Goal: Navigation & Orientation: Find specific page/section

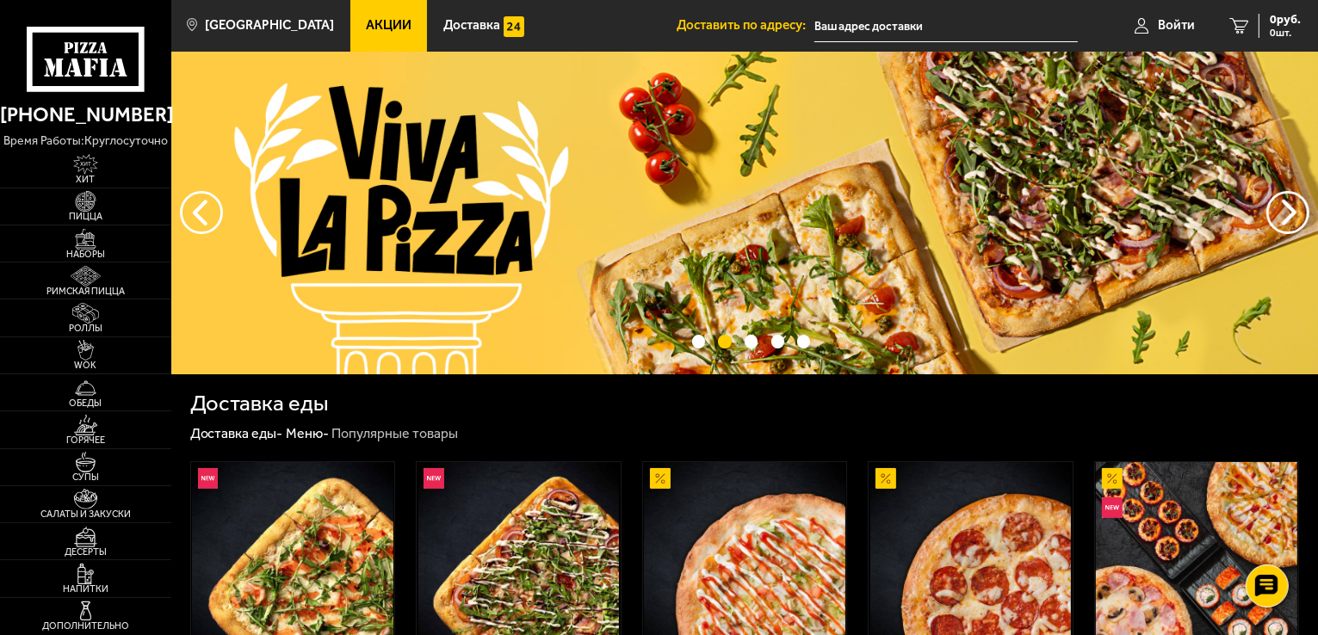
click at [375, 15] on link "Акции" at bounding box center [388, 26] width 77 height 52
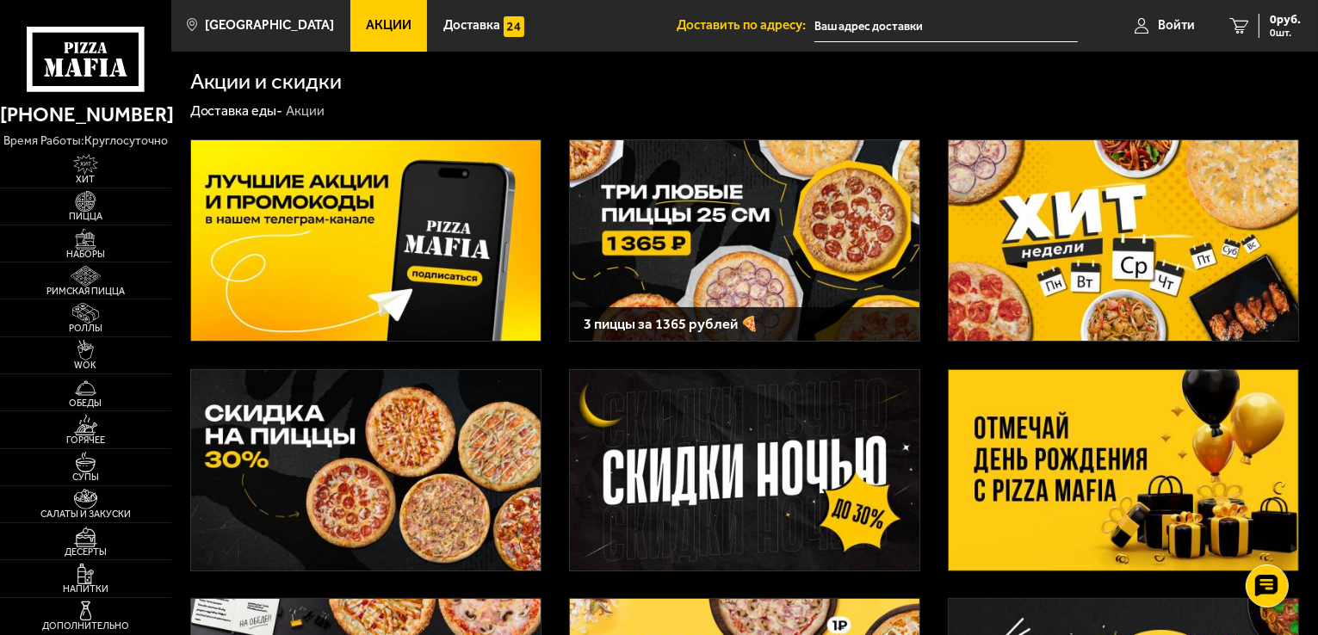
click at [432, 265] on img at bounding box center [365, 240] width 349 height 201
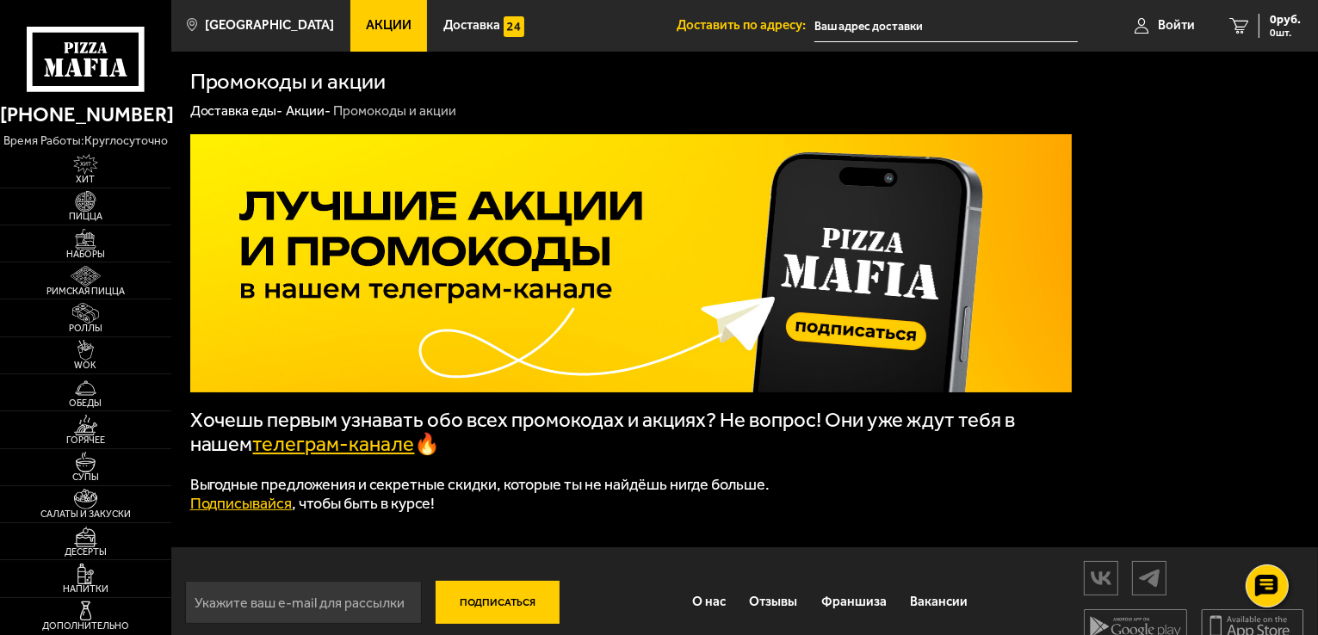
click at [250, 111] on link "Доставка еды -" at bounding box center [236, 110] width 93 height 16
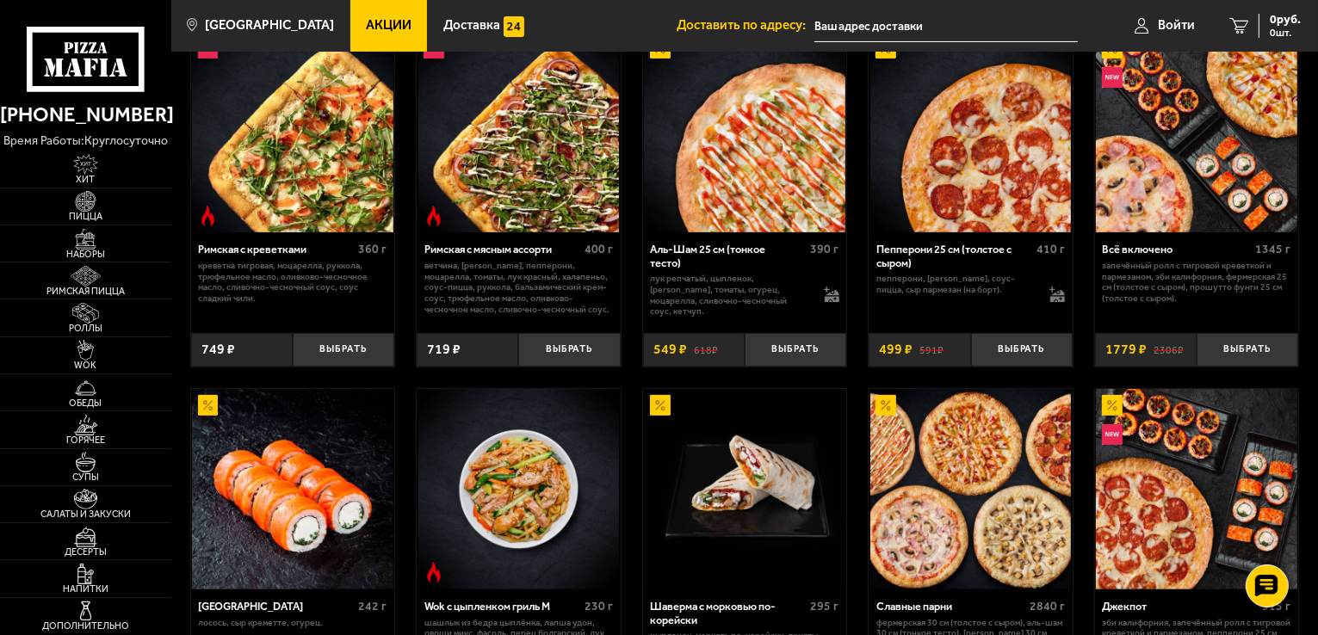
scroll to position [516, 0]
